Goal: Information Seeking & Learning: Learn about a topic

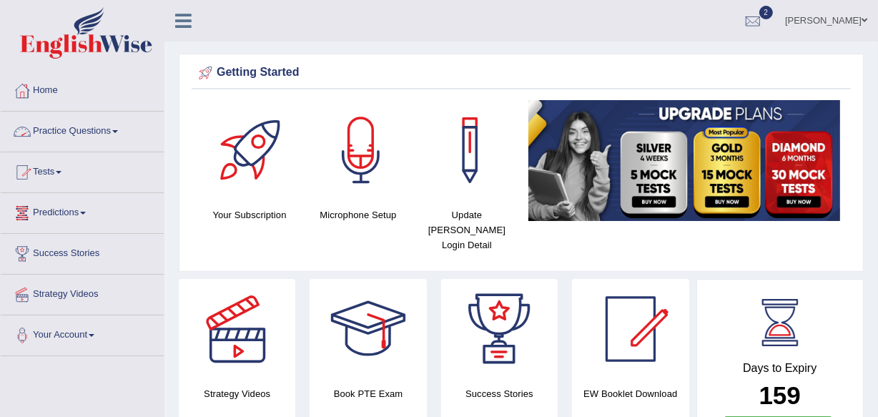
click at [57, 165] on link "Tests" at bounding box center [82, 170] width 163 height 36
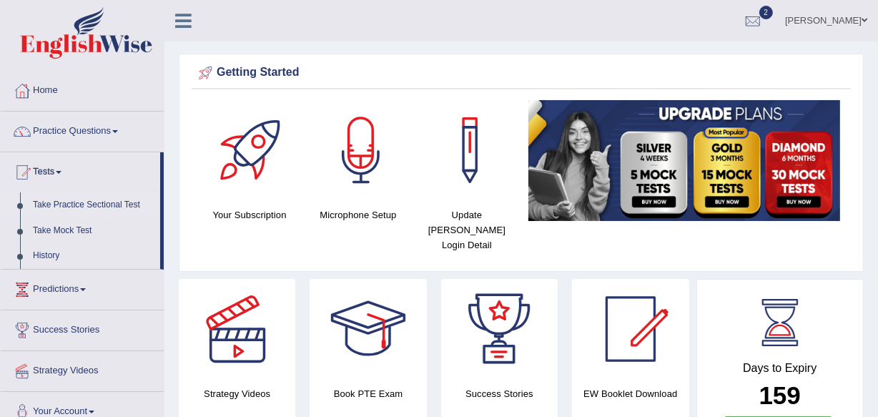
click at [86, 200] on link "Take Practice Sectional Test" at bounding box center [93, 205] width 134 height 26
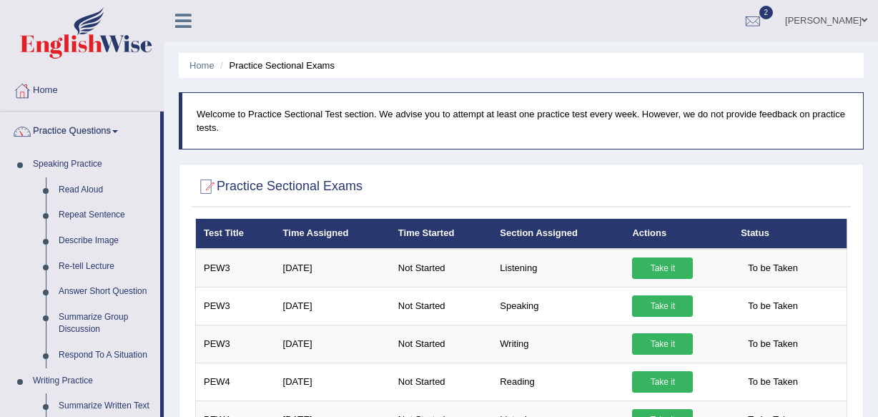
click at [63, 193] on link "Read Aloud" at bounding box center [106, 190] width 108 height 26
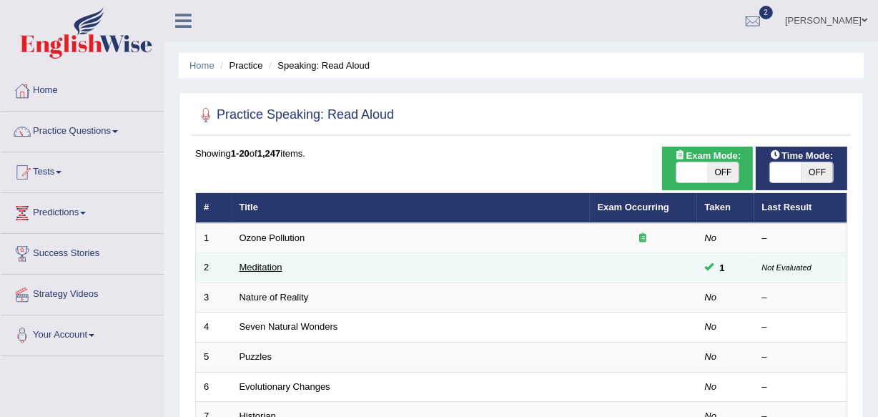
click at [257, 272] on link "Meditation" at bounding box center [260, 267] width 43 height 11
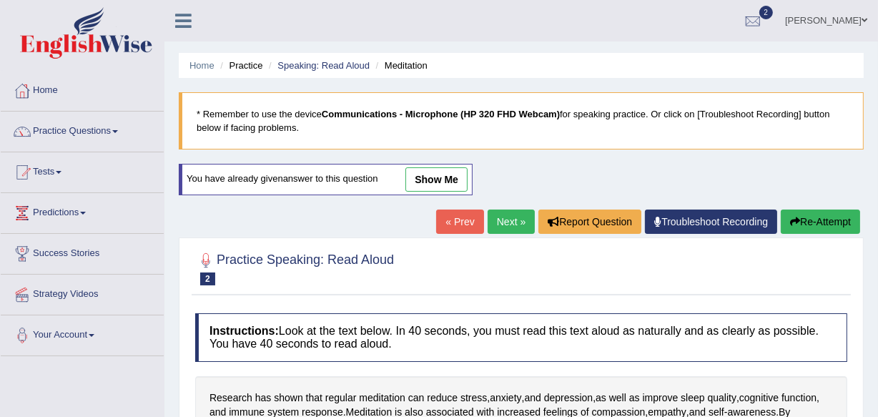
click at [422, 182] on link "show me" at bounding box center [436, 179] width 62 height 24
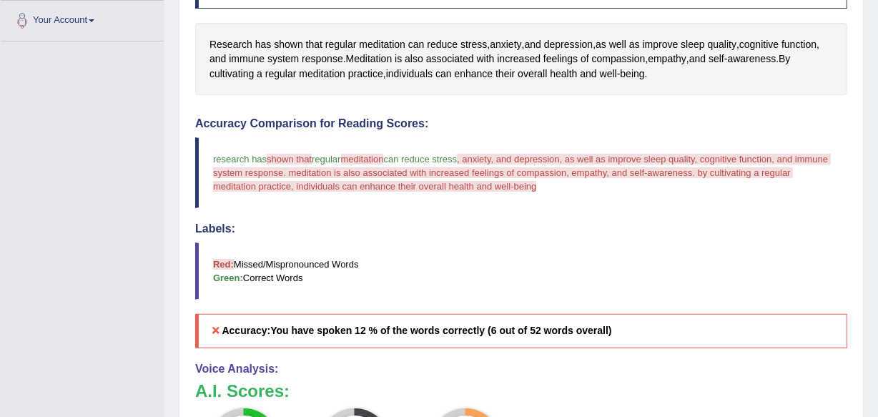
scroll to position [46, 0]
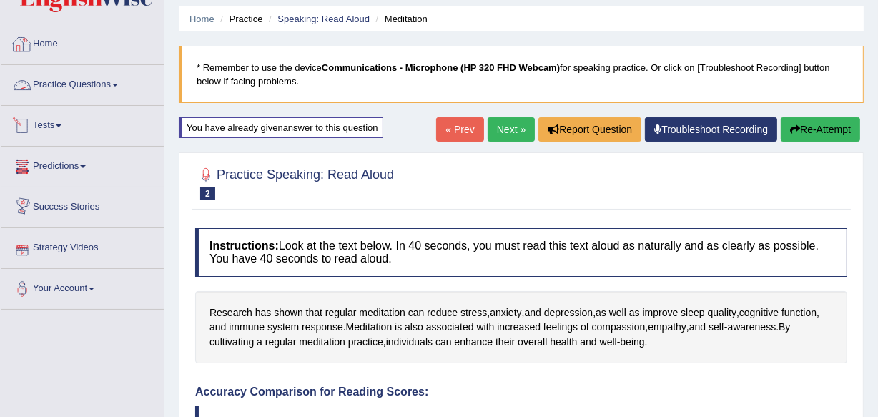
click at [21, 42] on div at bounding box center [21, 44] width 21 height 21
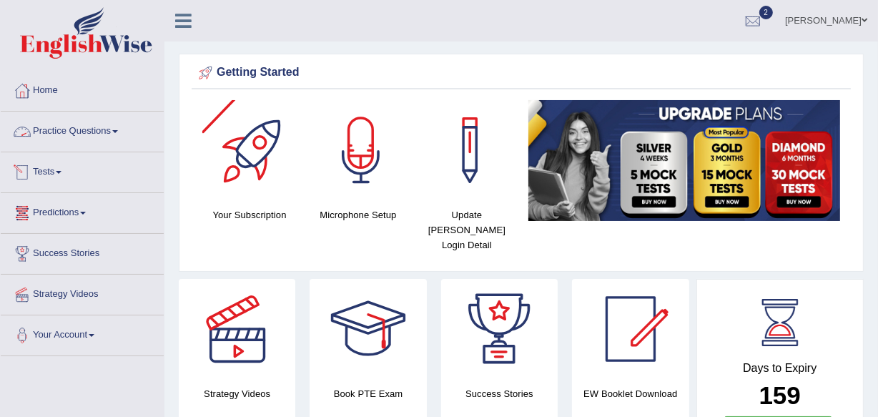
click at [64, 182] on link "Tests" at bounding box center [82, 170] width 163 height 36
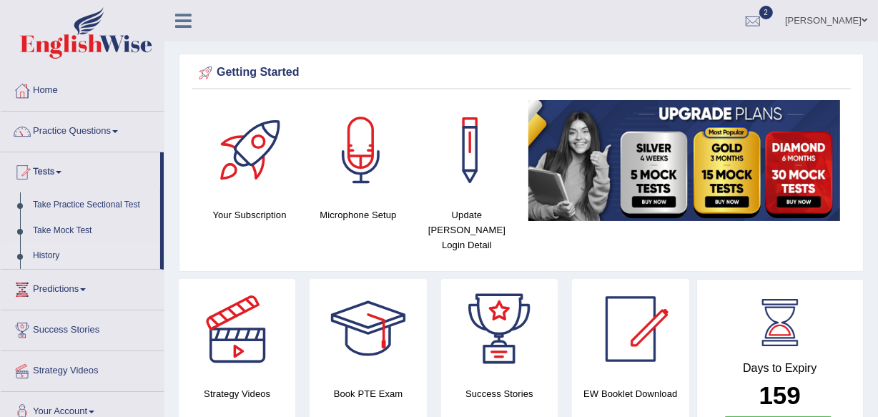
click at [44, 254] on link "History" at bounding box center [93, 256] width 134 height 26
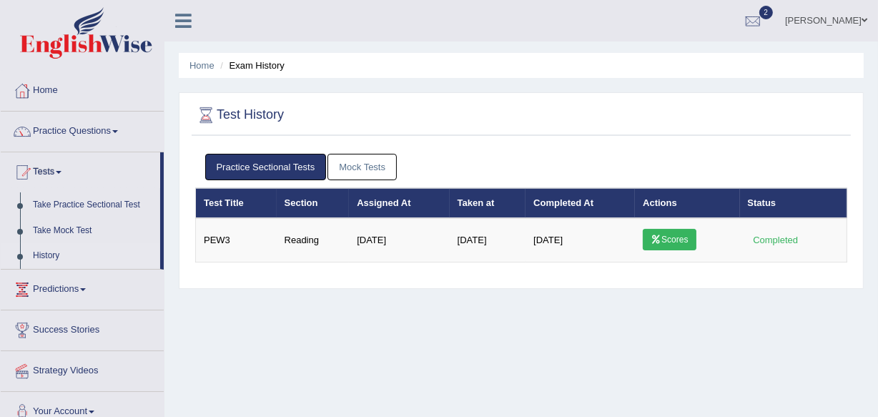
click at [375, 167] on link "Mock Tests" at bounding box center [361, 167] width 69 height 26
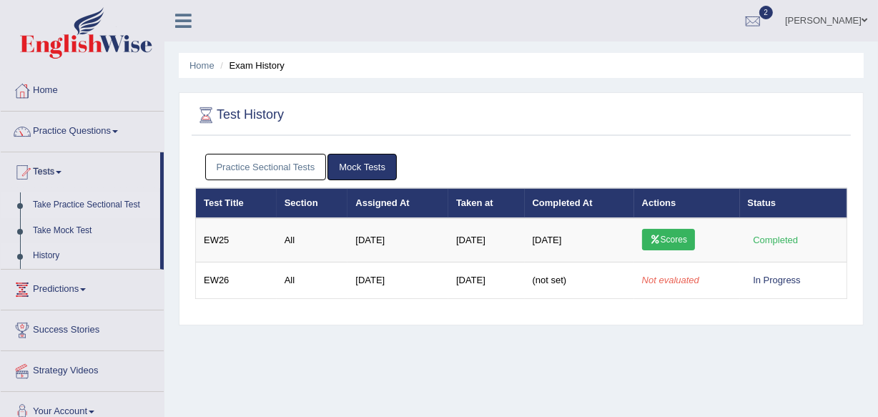
click at [79, 209] on link "Take Practice Sectional Test" at bounding box center [93, 205] width 134 height 26
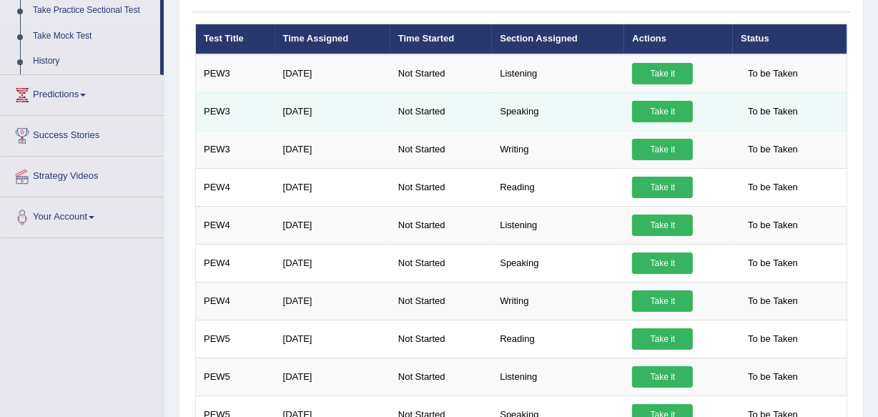
click at [650, 98] on td "Take it" at bounding box center [678, 111] width 109 height 38
click at [649, 107] on link "Take it" at bounding box center [662, 111] width 61 height 21
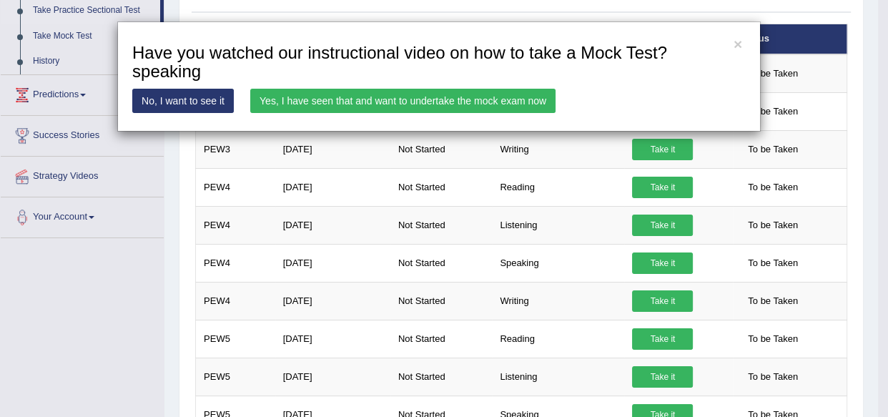
click at [731, 42] on div "× Have you watched our instructional video on how to take a Mock Test?speaking …" at bounding box center [438, 76] width 643 height 110
click at [736, 46] on button "×" at bounding box center [737, 43] width 9 height 15
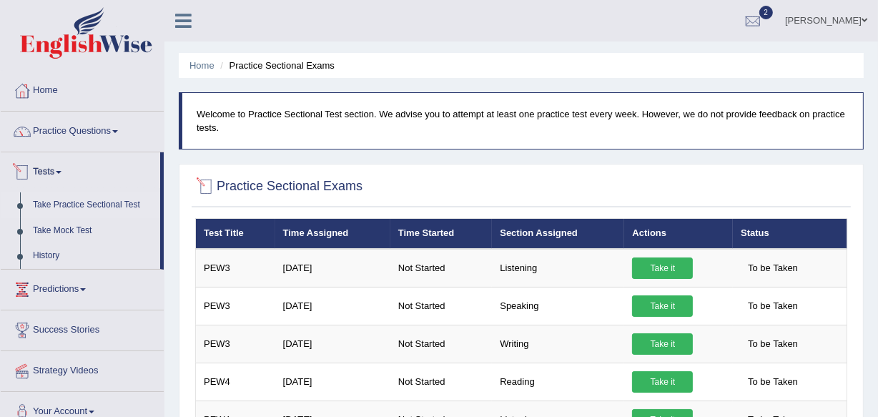
click at [71, 199] on link "Take Practice Sectional Test" at bounding box center [93, 205] width 134 height 26
